Goal: Information Seeking & Learning: Find specific fact

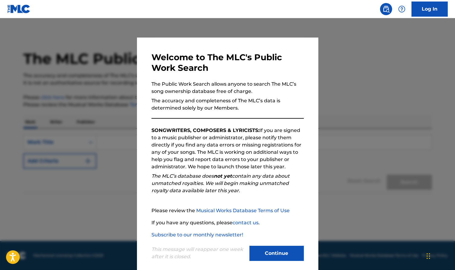
click at [288, 246] on button "Continue" at bounding box center [276, 253] width 54 height 15
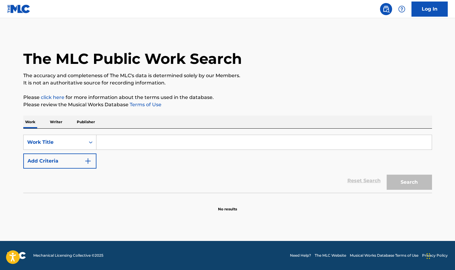
click at [216, 140] on input "Search Form" at bounding box center [263, 142] width 335 height 15
paste input "S6528D"
type input "S6528D"
click at [61, 142] on div "Work Title" at bounding box center [54, 141] width 54 height 7
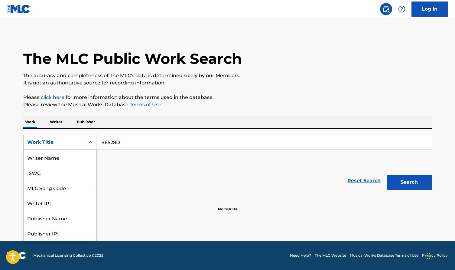
scroll to position [30, 0]
click at [78, 222] on div "MLC Publisher Number" at bounding box center [60, 217] width 73 height 15
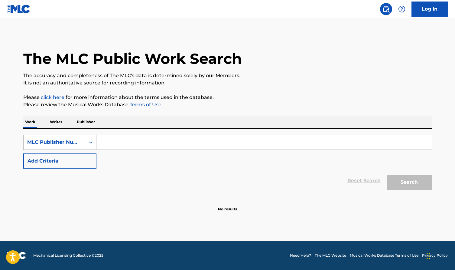
click at [75, 144] on div "MLC Publisher Number" at bounding box center [54, 141] width 54 height 7
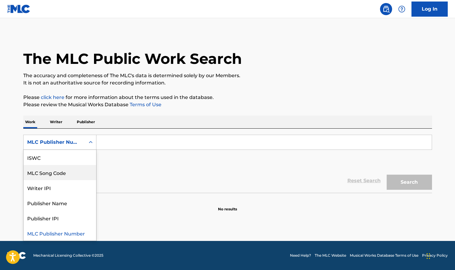
click at [83, 174] on div "MLC Song Code" at bounding box center [60, 172] width 73 height 15
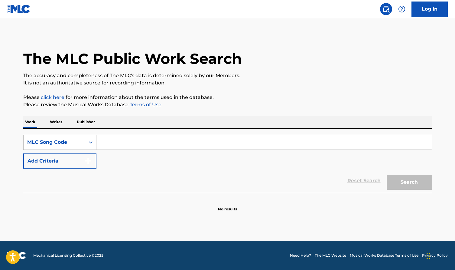
click at [155, 140] on input "Search Form" at bounding box center [263, 142] width 335 height 15
paste input "S6528D"
type input "S6528D"
click at [429, 181] on button "Search" at bounding box center [409, 181] width 45 height 15
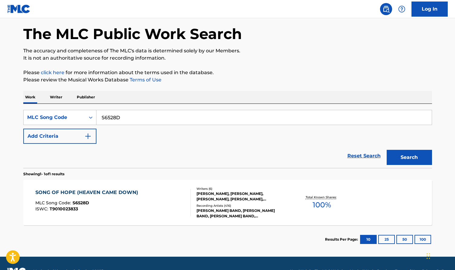
scroll to position [30, 0]
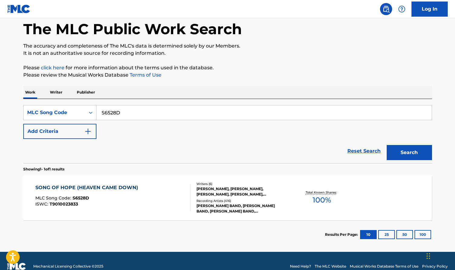
click at [258, 182] on div "Writers ( 6 )" at bounding box center [242, 183] width 91 height 5
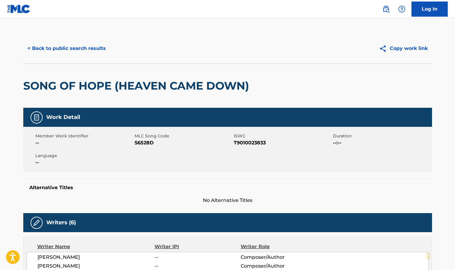
click at [71, 46] on button "< Back to public search results" at bounding box center [66, 48] width 87 height 15
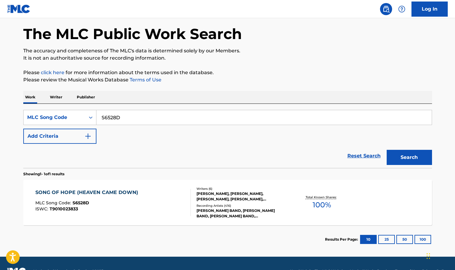
click at [129, 119] on input "S6528D" at bounding box center [263, 117] width 335 height 15
paste input "W00755"
type input "W00755"
click at [400, 154] on button "Search" at bounding box center [409, 157] width 45 height 15
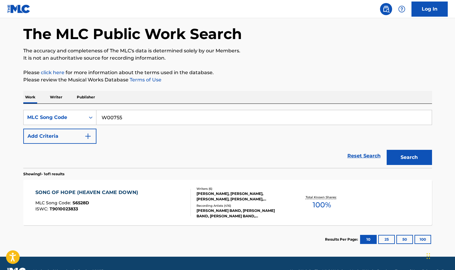
scroll to position [0, 0]
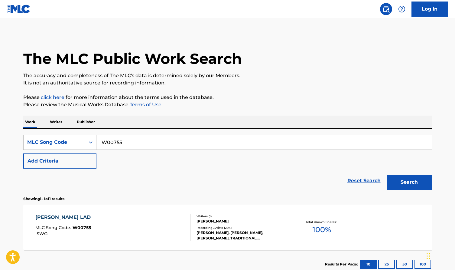
click at [135, 216] on div "[PERSON_NAME] LAD MLC Song Code : W00755 ISWC :" at bounding box center [112, 226] width 155 height 27
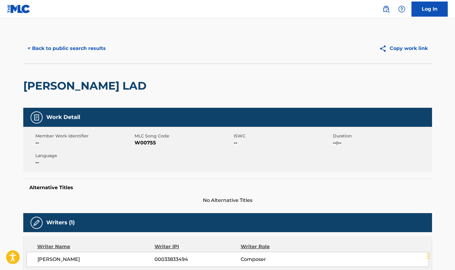
click at [101, 86] on h2 "[PERSON_NAME] LAD" at bounding box center [86, 86] width 126 height 14
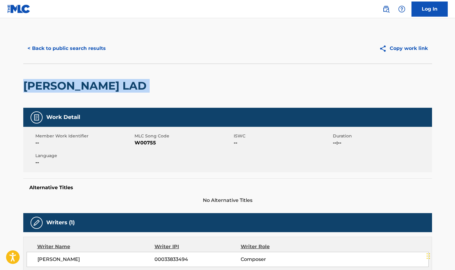
click at [101, 86] on h2 "[PERSON_NAME] LAD" at bounding box center [86, 86] width 126 height 14
click at [134, 69] on div "[PERSON_NAME] LAD" at bounding box center [227, 85] width 409 height 44
click at [123, 74] on div "[PERSON_NAME] LAD" at bounding box center [86, 86] width 126 height 44
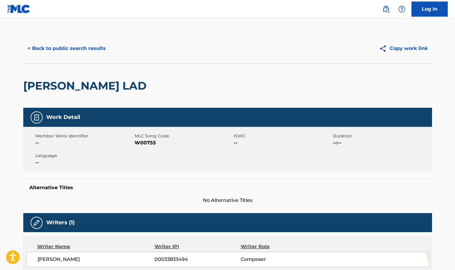
click at [107, 80] on h2 "[PERSON_NAME] LAD" at bounding box center [86, 86] width 126 height 14
click at [127, 86] on div "[PERSON_NAME] LAD" at bounding box center [227, 85] width 409 height 44
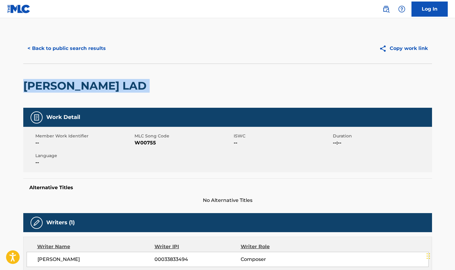
drag, startPoint x: 129, startPoint y: 86, endPoint x: 29, endPoint y: 81, distance: 100.2
click at [29, 82] on div "[PERSON_NAME] LAD" at bounding box center [227, 85] width 409 height 44
copy div "[PERSON_NAME] LAD"
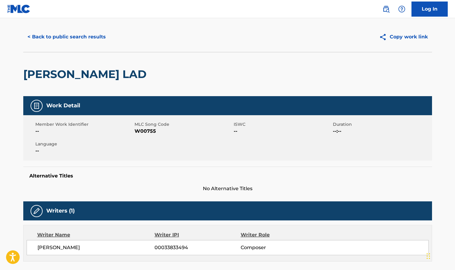
scroll to position [11, 0]
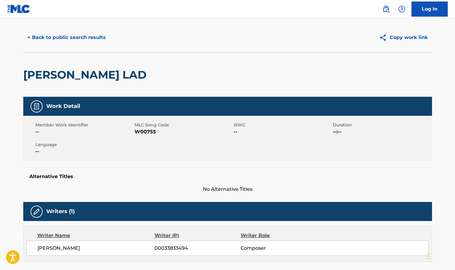
click at [101, 39] on button "< Back to public search results" at bounding box center [66, 37] width 87 height 15
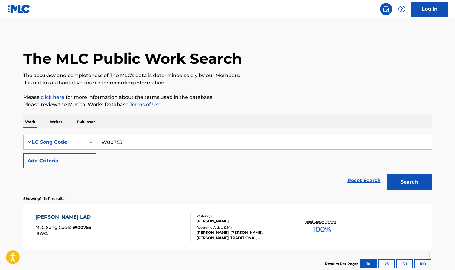
click at [160, 144] on input "W00755" at bounding box center [263, 142] width 335 height 15
paste input "AVE344"
type input "AVE344"
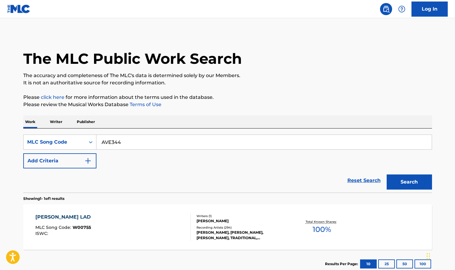
click at [408, 178] on button "Search" at bounding box center [409, 181] width 45 height 15
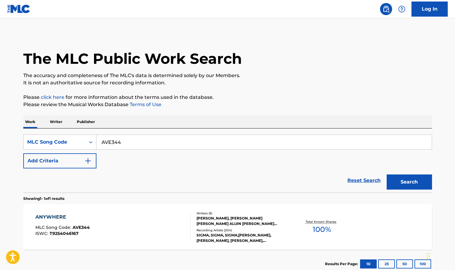
click at [132, 218] on div "ANYWHERE MLC Song Code : AVE344 ISWC : T9254046167" at bounding box center [112, 226] width 155 height 27
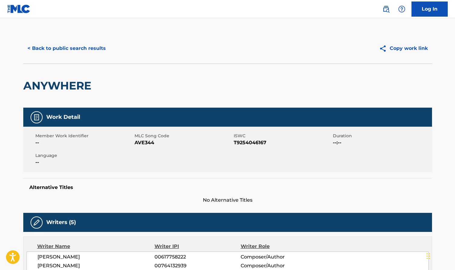
click at [82, 42] on button "< Back to public search results" at bounding box center [66, 48] width 87 height 15
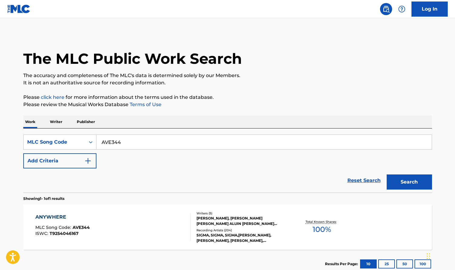
click at [138, 145] on input "AVE344" at bounding box center [263, 142] width 335 height 15
paste input "IV89IM"
type input "IV89IM"
click at [399, 177] on button "Search" at bounding box center [409, 181] width 45 height 15
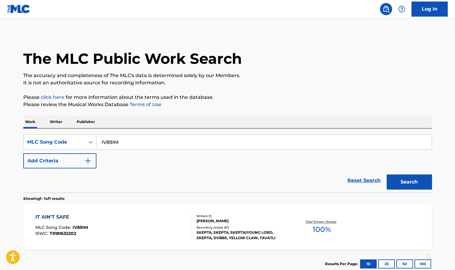
click at [261, 227] on div "Recording Artists ( 61 )" at bounding box center [242, 227] width 91 height 5
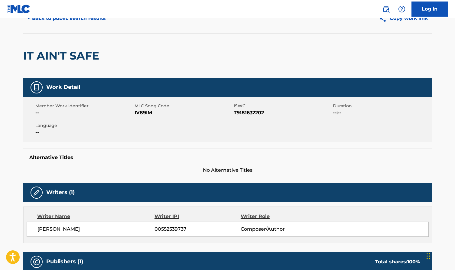
scroll to position [9, 0]
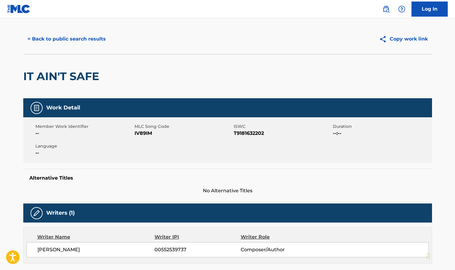
click at [93, 77] on h2 "IT AIN'T SAFE" at bounding box center [62, 77] width 79 height 14
copy div "IT AIN'T SAFE"
